Goal: Task Accomplishment & Management: Use online tool/utility

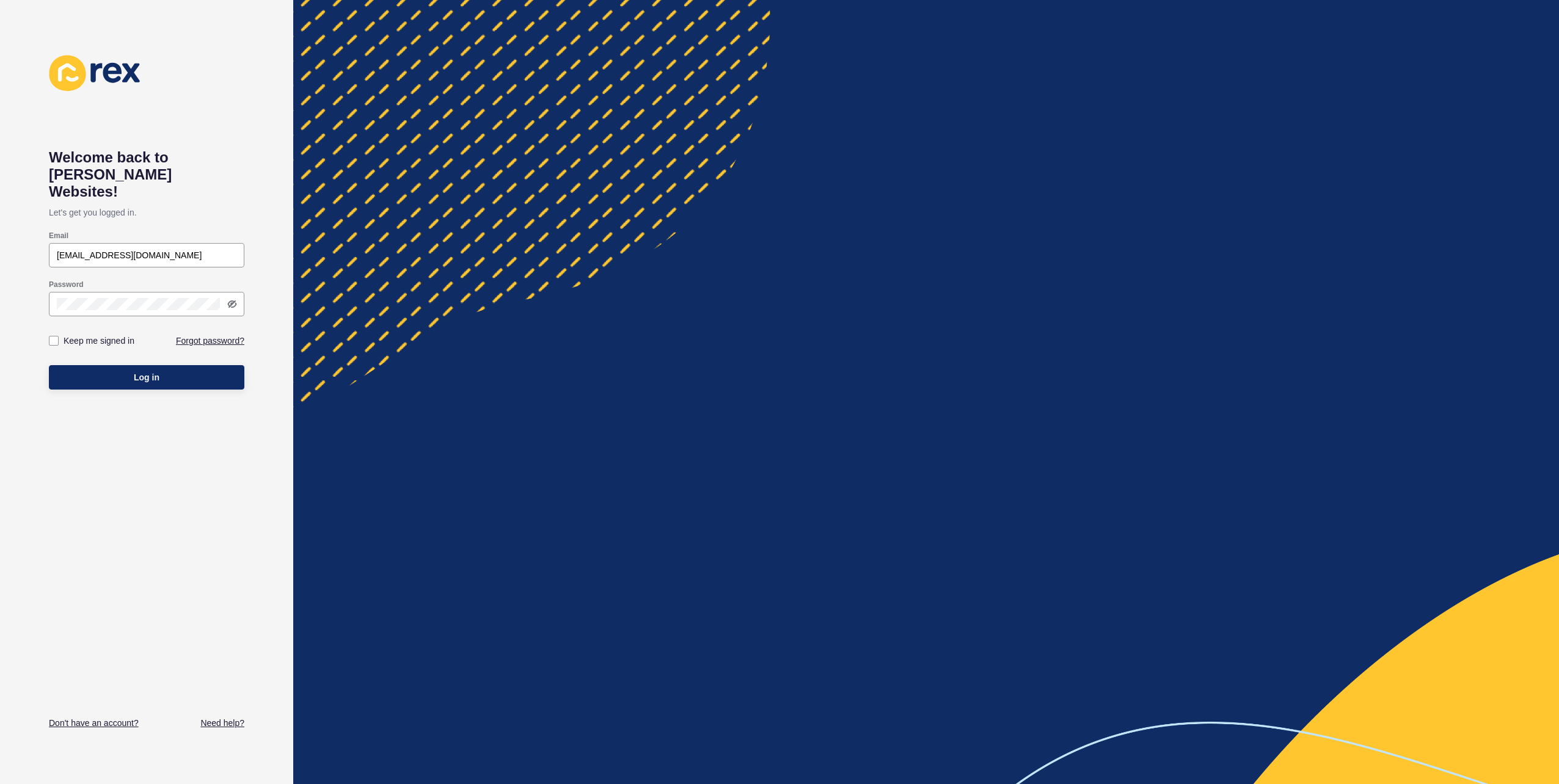
type input "[EMAIL_ADDRESS][DOMAIN_NAME]"
click at [147, 371] on span "Log in" at bounding box center [146, 377] width 26 height 12
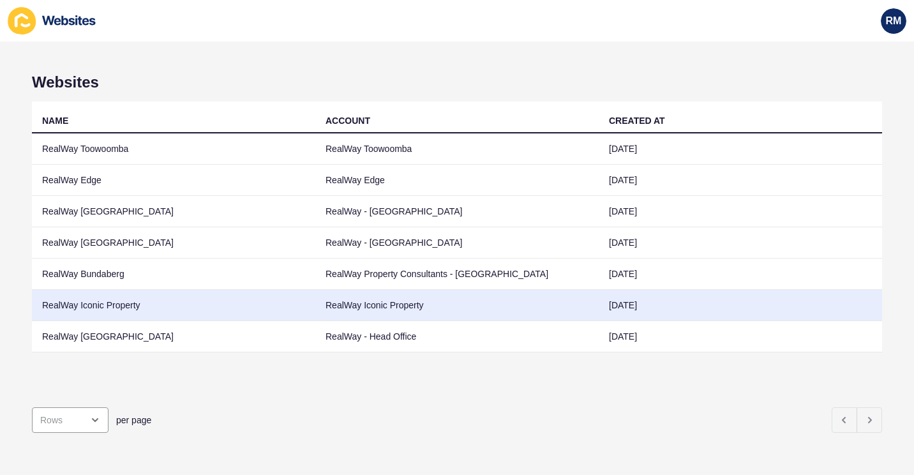
click at [125, 303] on td "RealWay Iconic Property" at bounding box center [174, 305] width 284 height 31
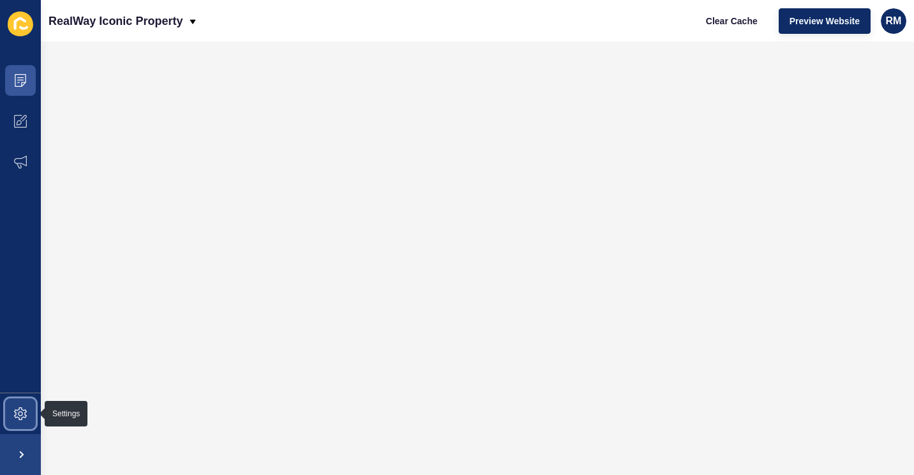
click at [7, 405] on span at bounding box center [20, 413] width 41 height 41
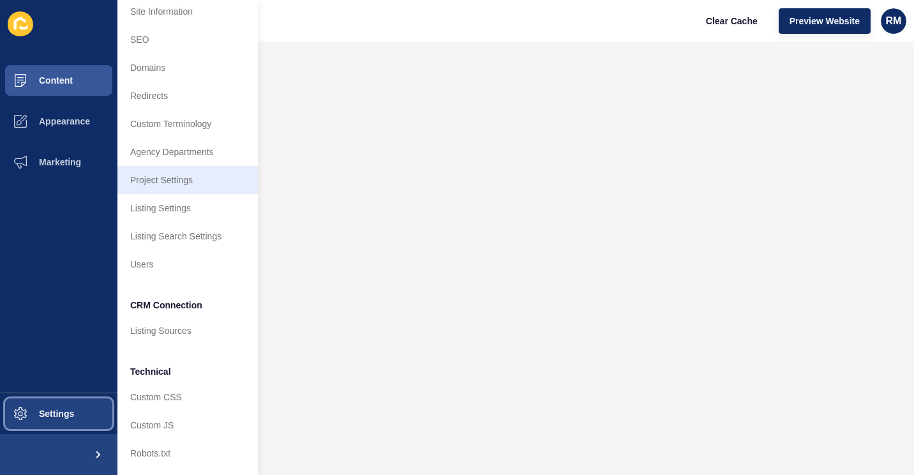
scroll to position [45, 0]
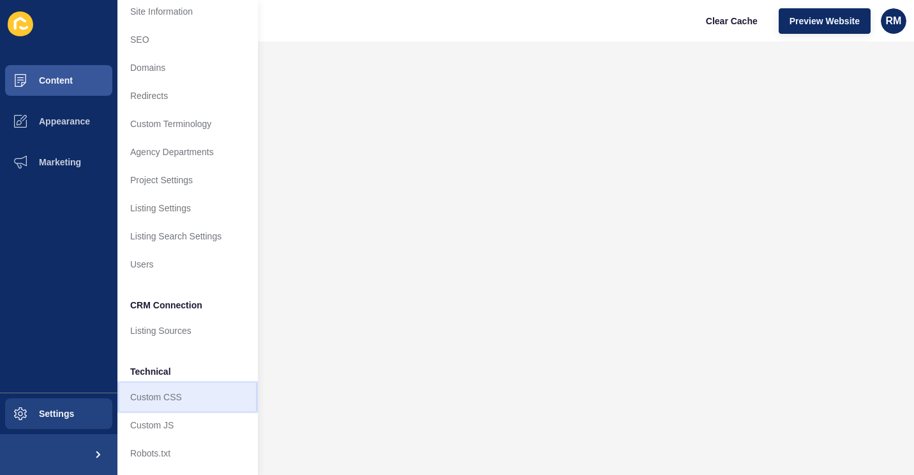
click at [162, 383] on link "Custom CSS" at bounding box center [187, 397] width 140 height 28
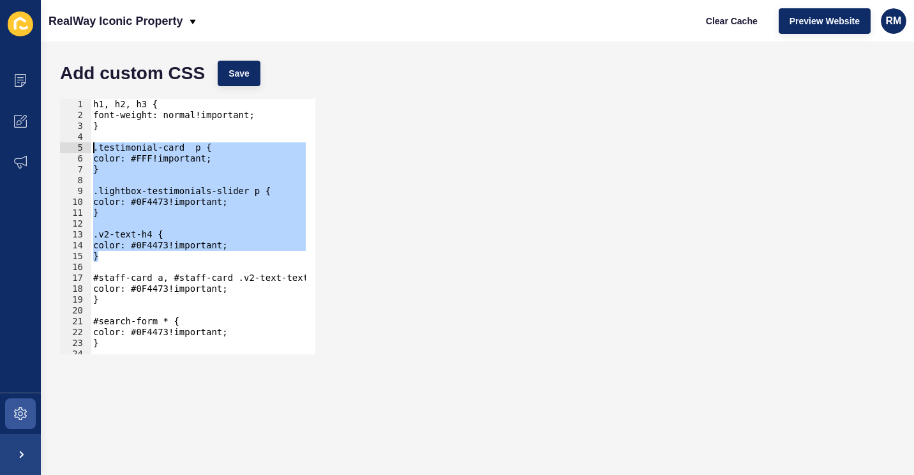
drag, startPoint x: 117, startPoint y: 253, endPoint x: 86, endPoint y: 147, distance: 110.5
click at [86, 147] on div "} 1 2 3 4 5 6 7 8 9 10 11 12 13 14 15 16 17 18 19 20 21 22 23 24 25 h1, h2, h3 …" at bounding box center [187, 226] width 255 height 255
type textarea ".testimonial-card p { color: #FFF!important;"
